Goal: Transaction & Acquisition: Purchase product/service

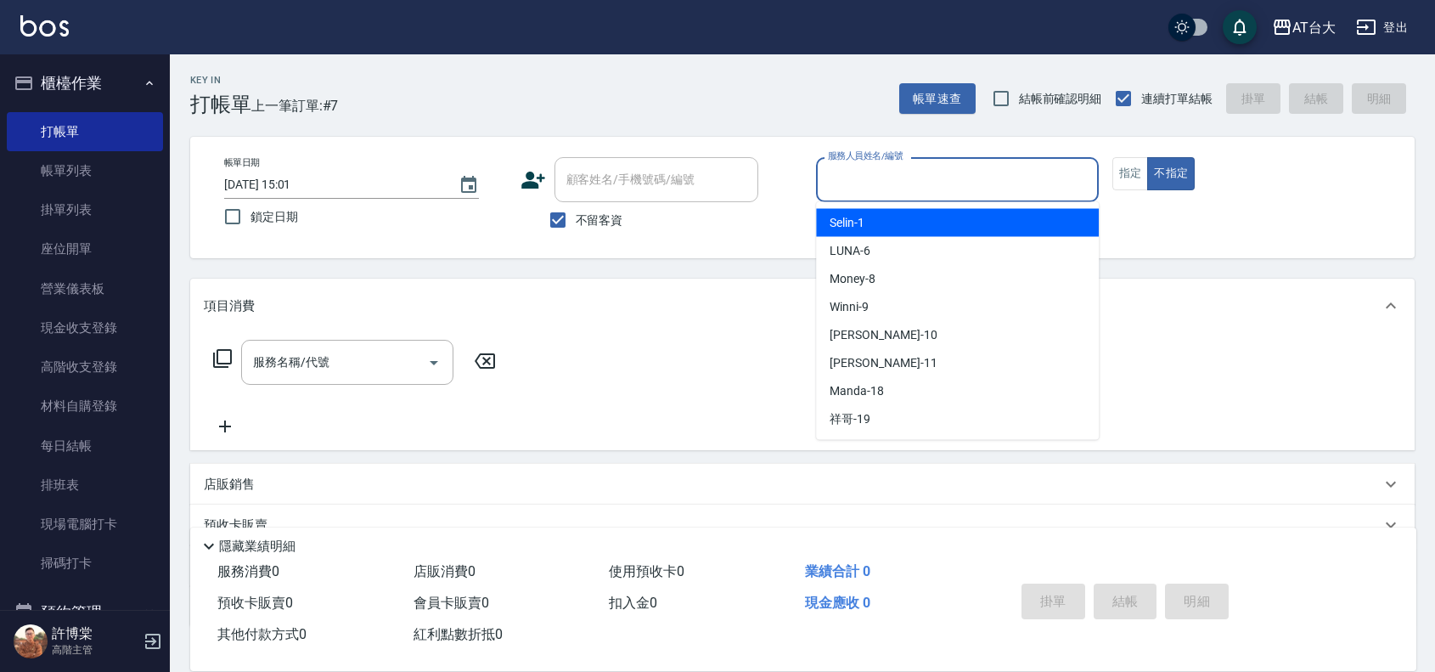
drag, startPoint x: 974, startPoint y: 177, endPoint x: 972, endPoint y: 205, distance: 28.9
click at [974, 178] on input "服務人員姓名/編號" at bounding box center [957, 180] width 267 height 30
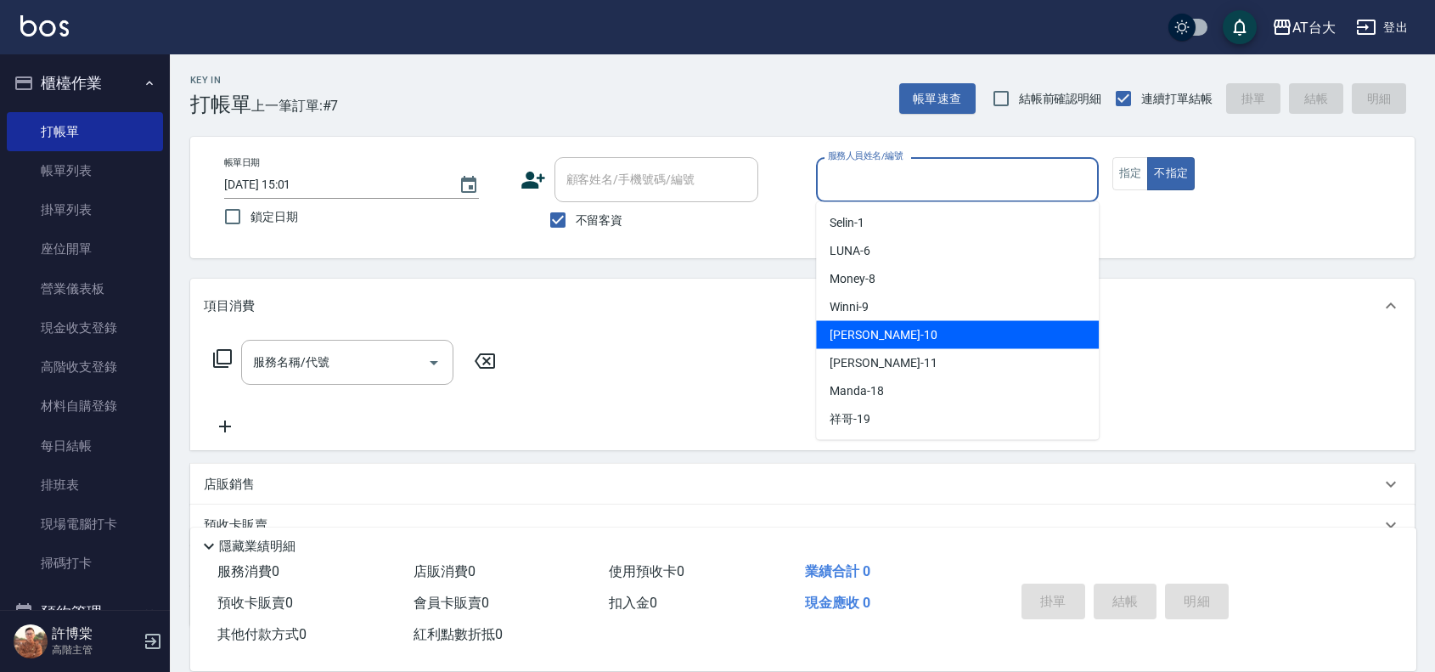
click at [913, 341] on div "JOJO -10" at bounding box center [957, 335] width 283 height 28
type input "JOJO-10"
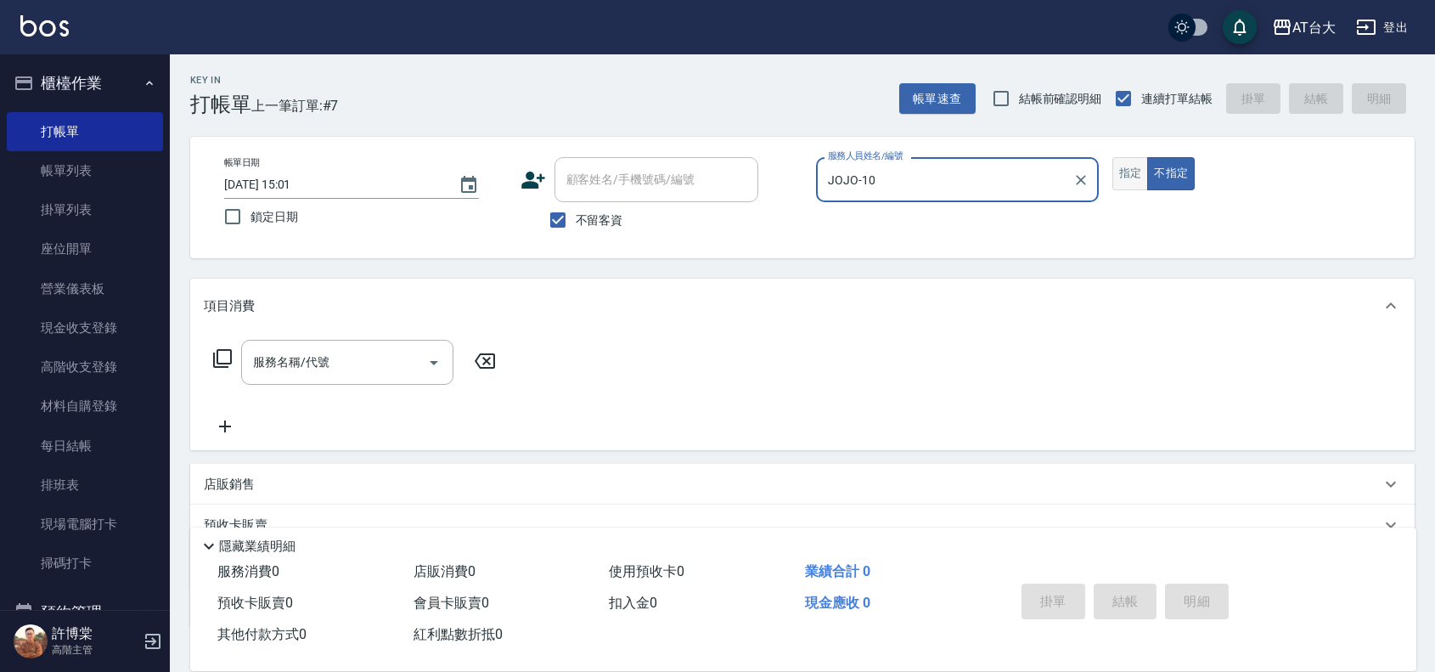
click at [1133, 177] on button "指定" at bounding box center [1130, 173] width 37 height 33
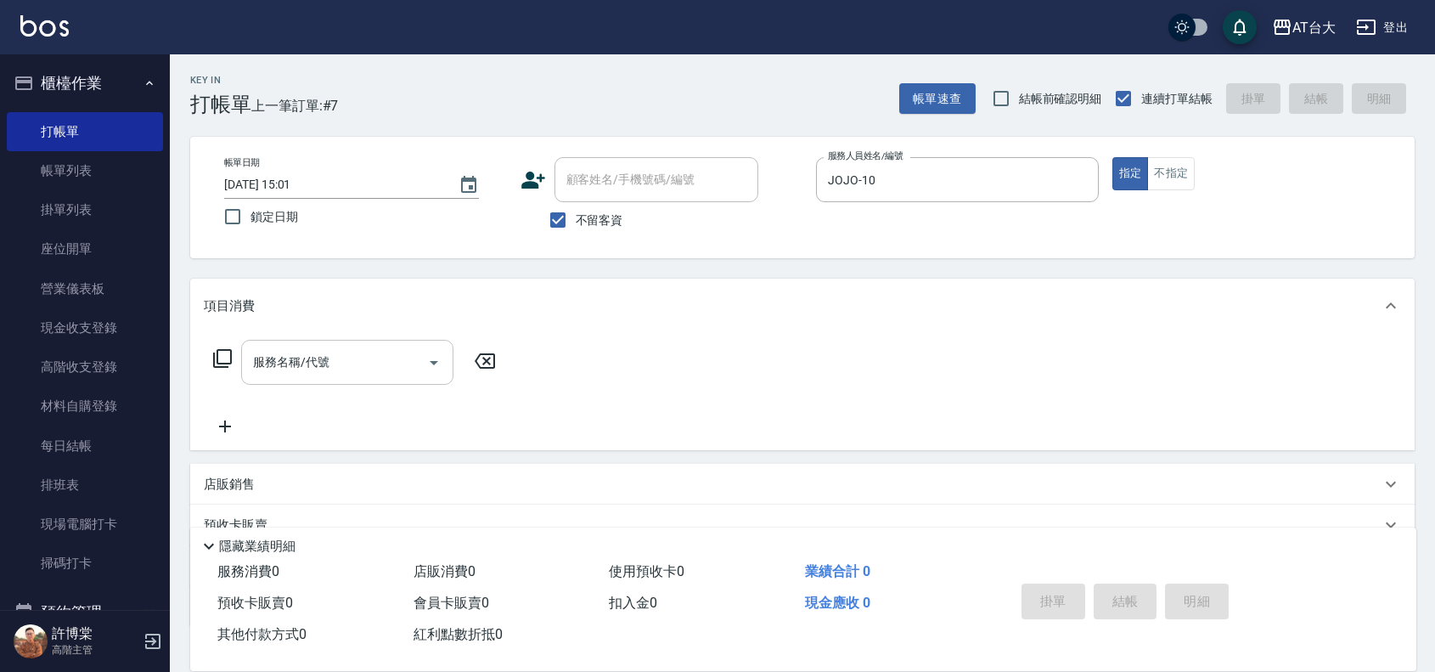
click at [408, 355] on input "服務名稱/代號" at bounding box center [335, 362] width 172 height 30
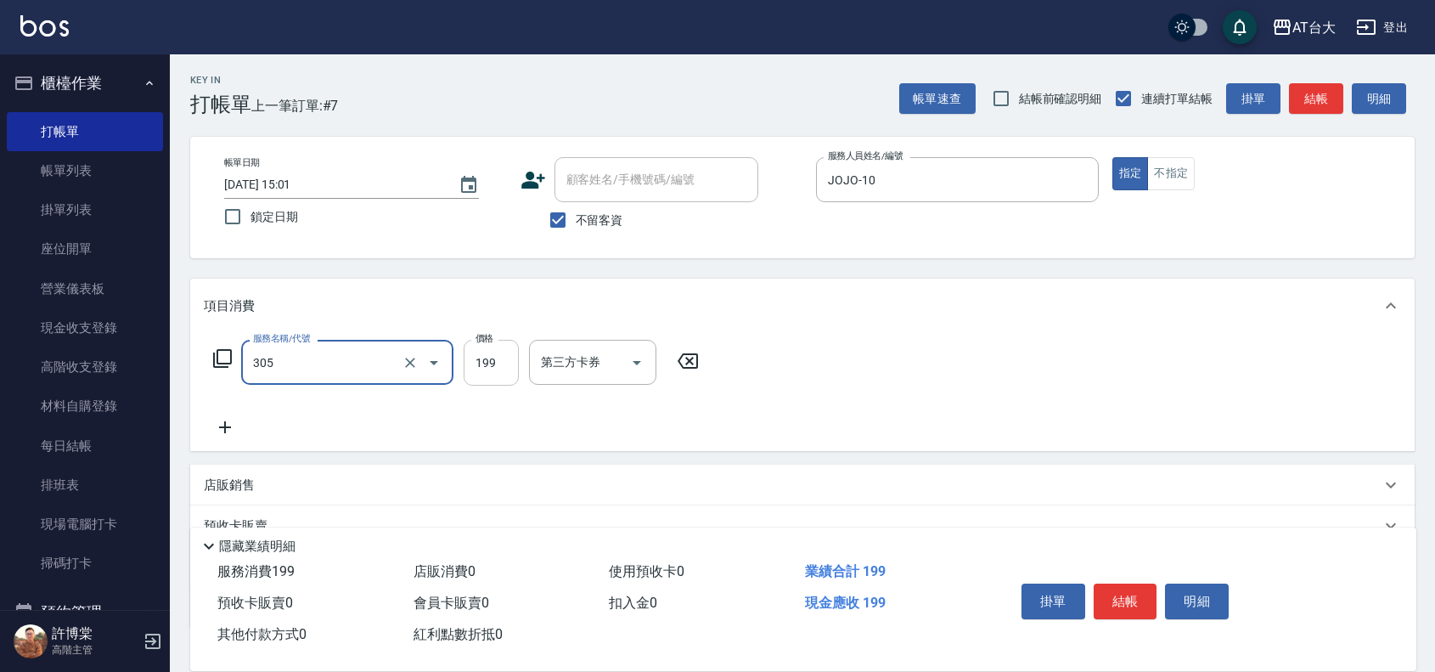
type input "剪髮(305)"
click at [495, 366] on input "199" at bounding box center [491, 363] width 55 height 46
type input "500"
click at [1130, 600] on button "結帳" at bounding box center [1126, 601] width 64 height 36
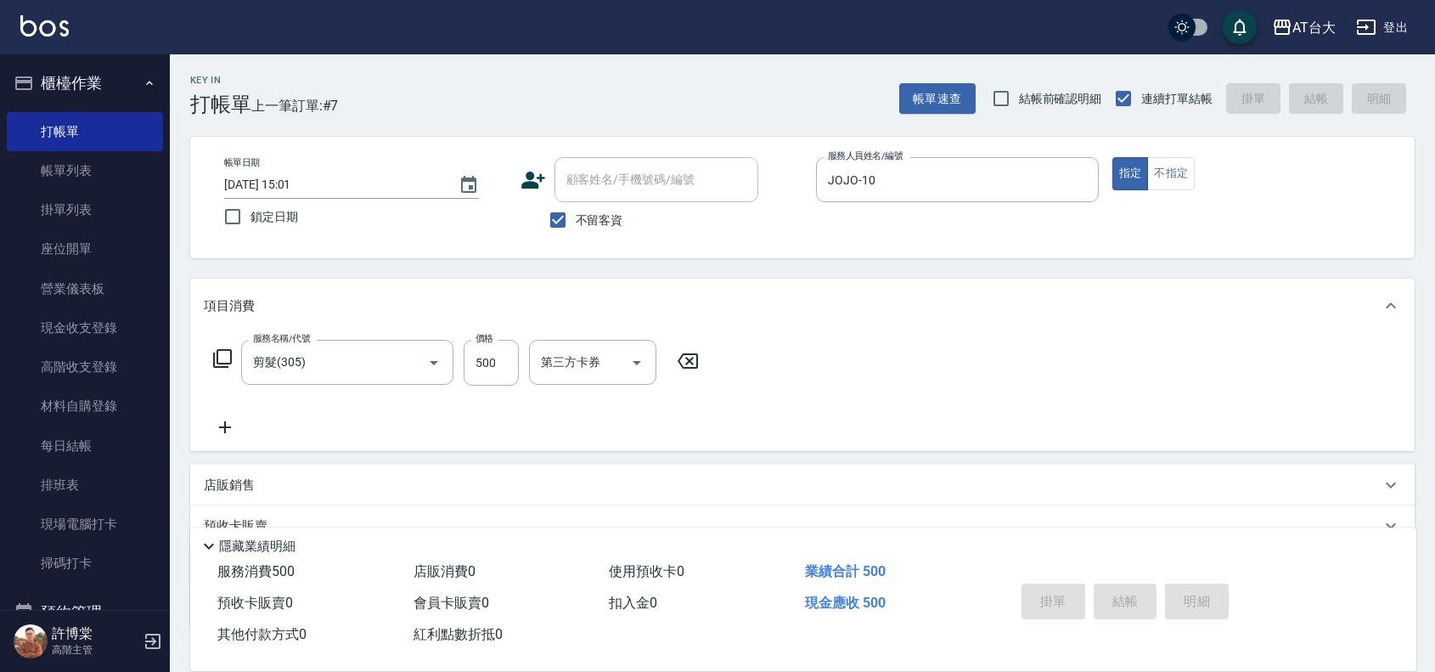
type input "[DATE] 15:59"
